Goal: Information Seeking & Learning: Learn about a topic

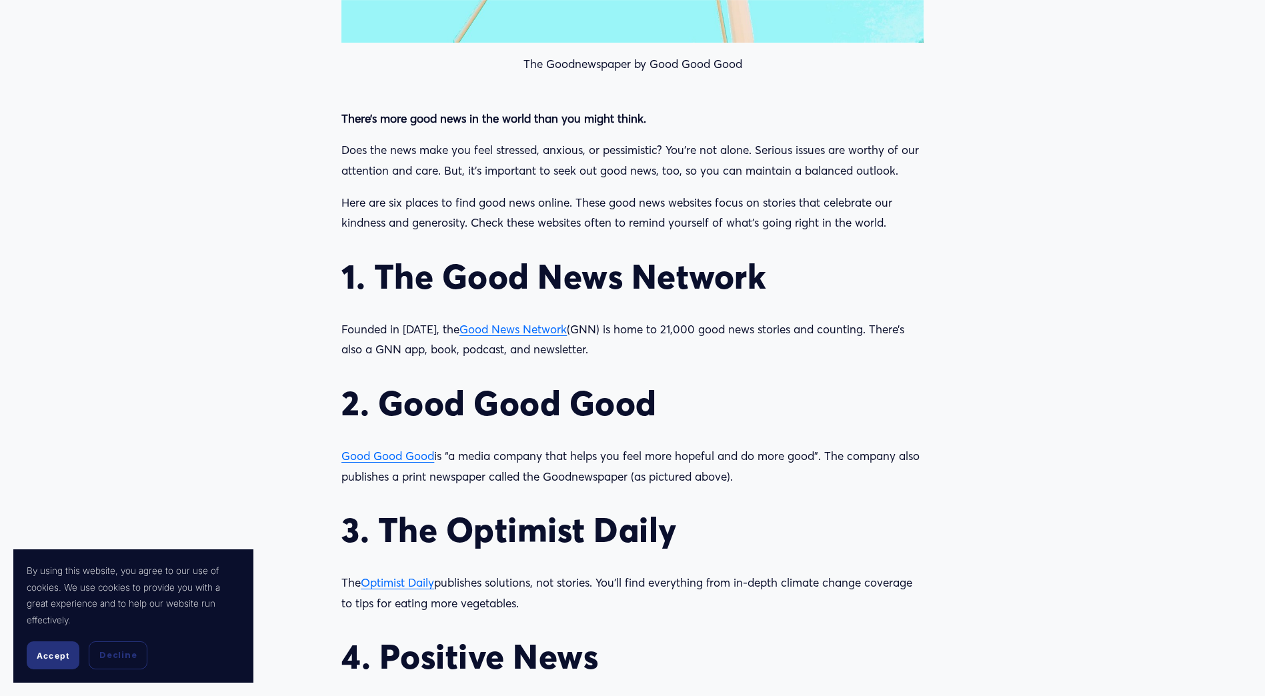
scroll to position [1145, 0]
click at [57, 662] on button "Accept" at bounding box center [53, 656] width 53 height 28
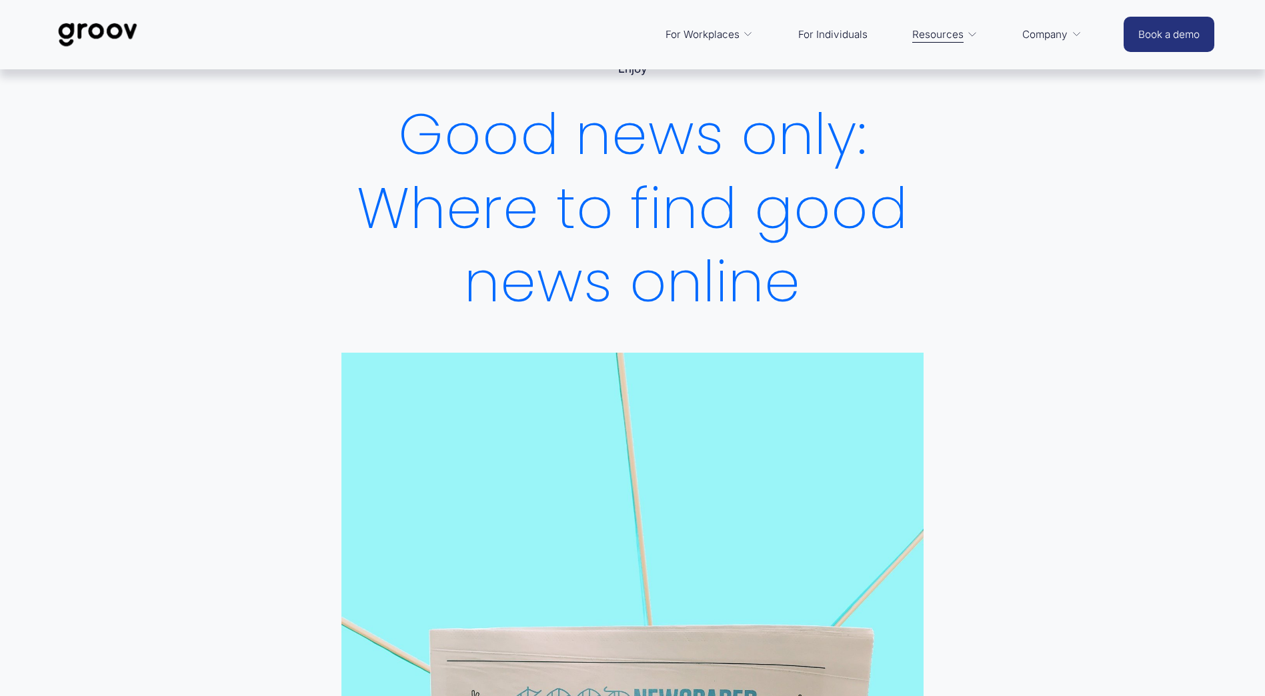
scroll to position [0, 0]
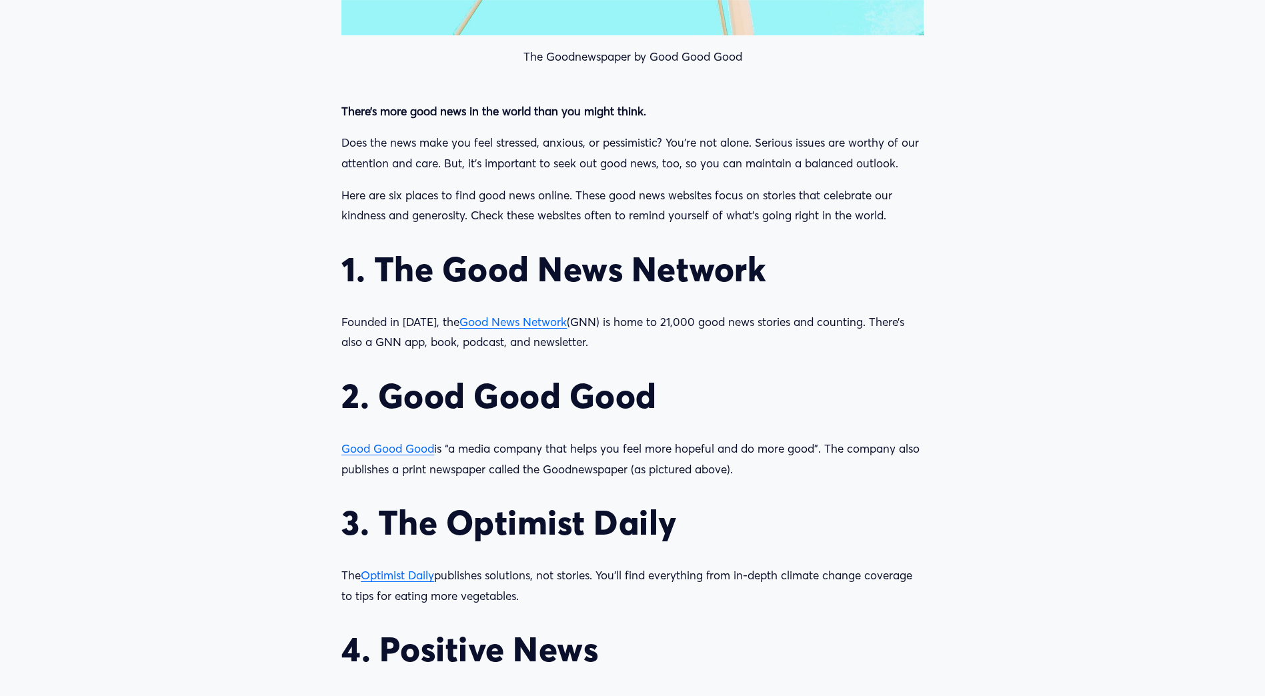
scroll to position [1152, 0]
click at [508, 321] on span "Good News Network" at bounding box center [513, 321] width 107 height 14
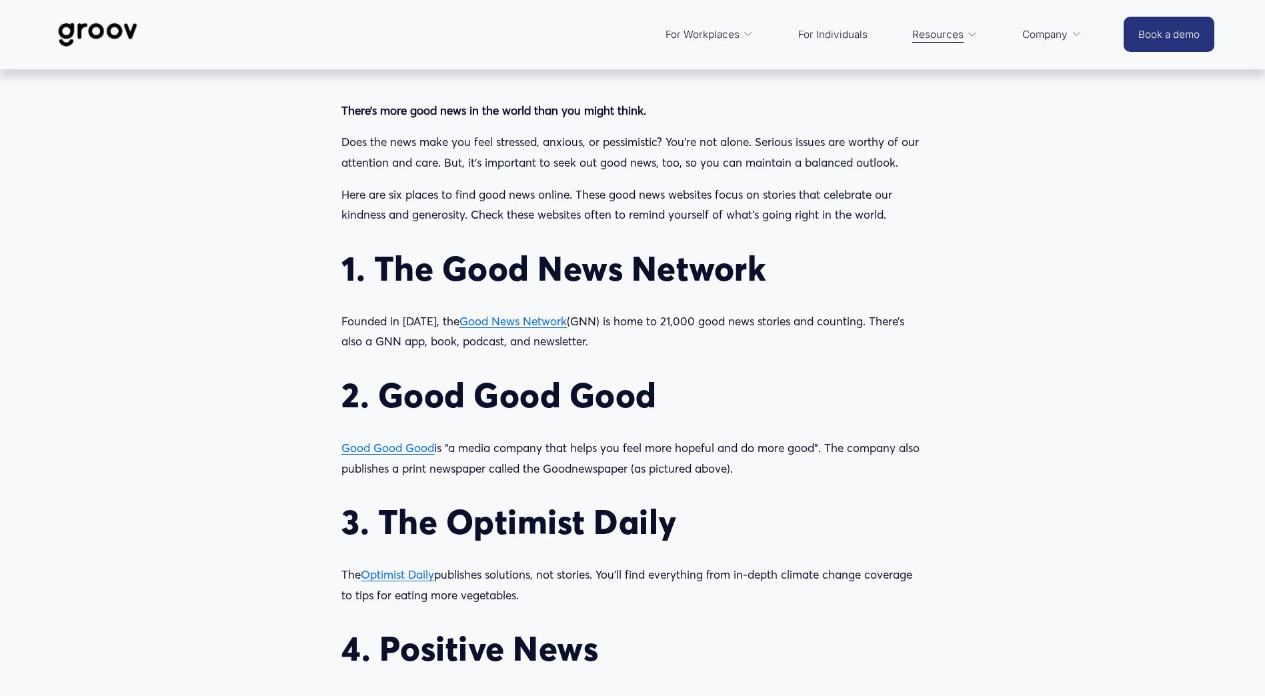
click at [394, 450] on span "Good Good Good" at bounding box center [387, 448] width 93 height 14
